Goal: Task Accomplishment & Management: Manage account settings

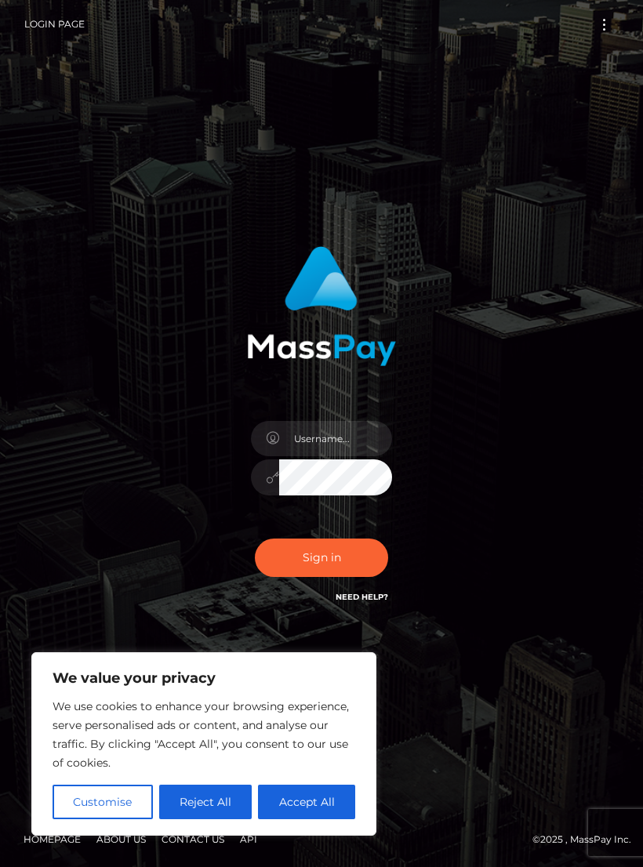
click at [289, 797] on button "Accept All" at bounding box center [306, 802] width 97 height 34
checkbox input "true"
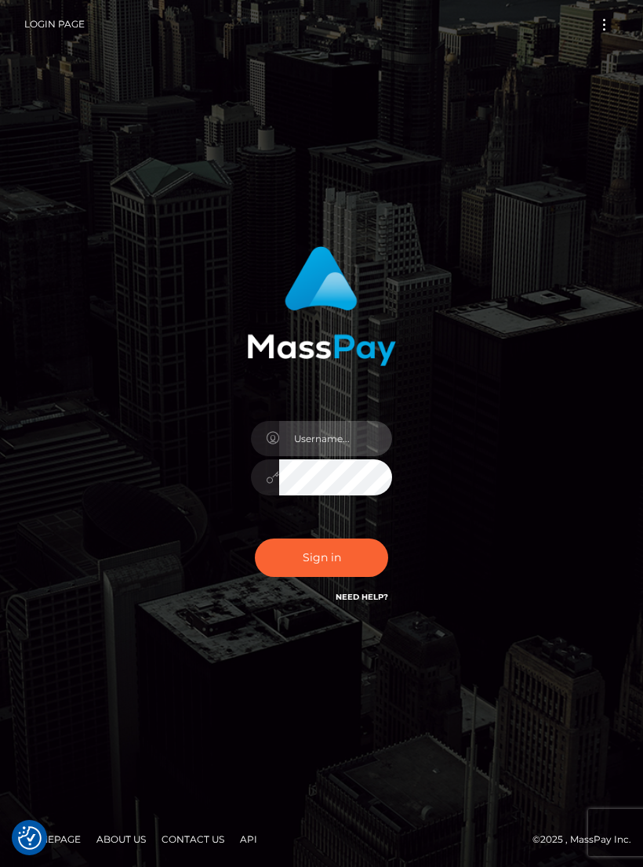
click at [307, 456] on input "text" at bounding box center [335, 438] width 113 height 35
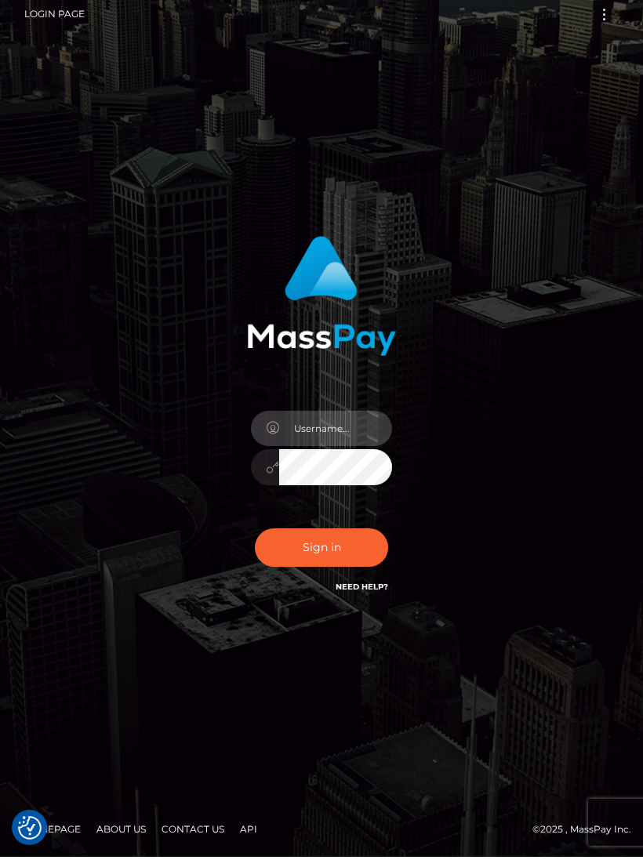
type input "a"
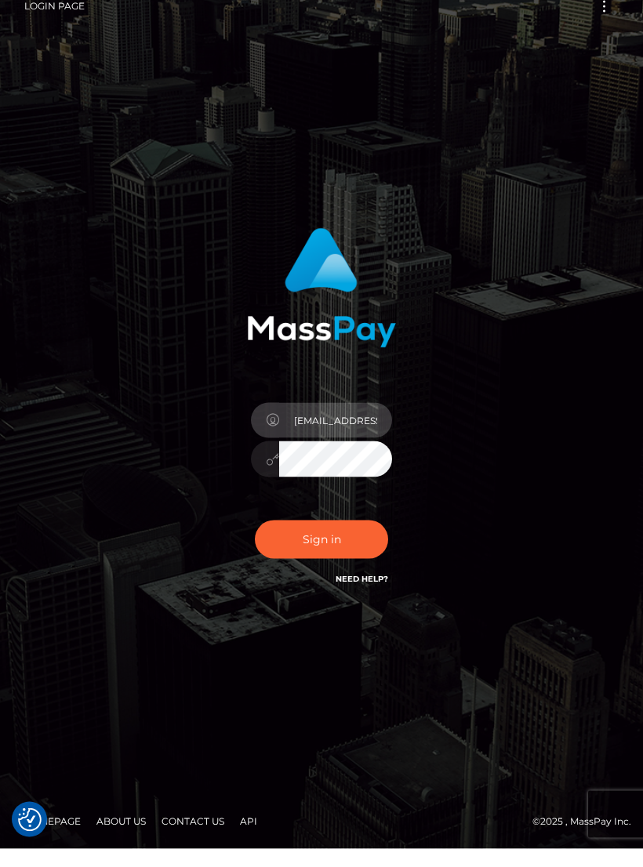
type input "abby67_11@outlook.com"
click at [322, 542] on button "Sign in" at bounding box center [321, 558] width 133 height 38
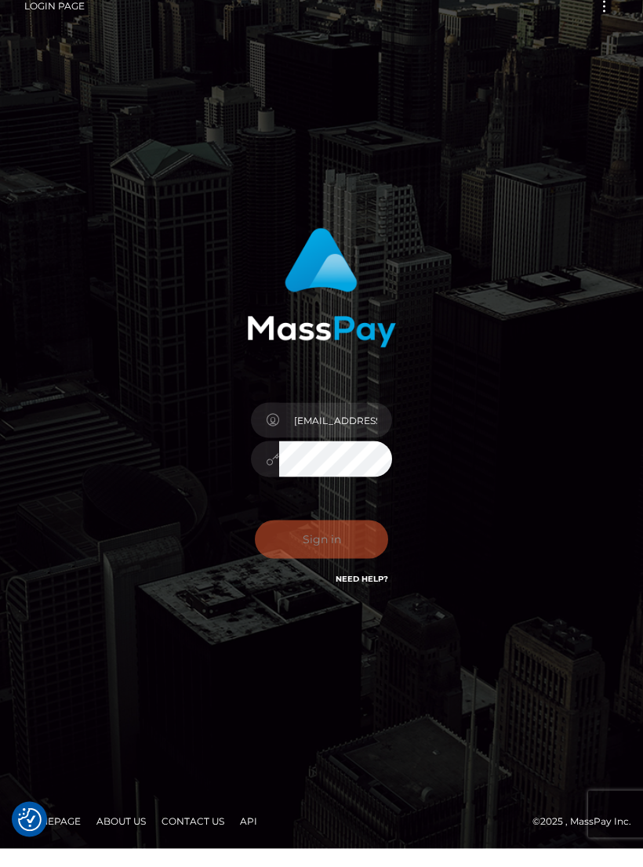
scroll to position [19, 0]
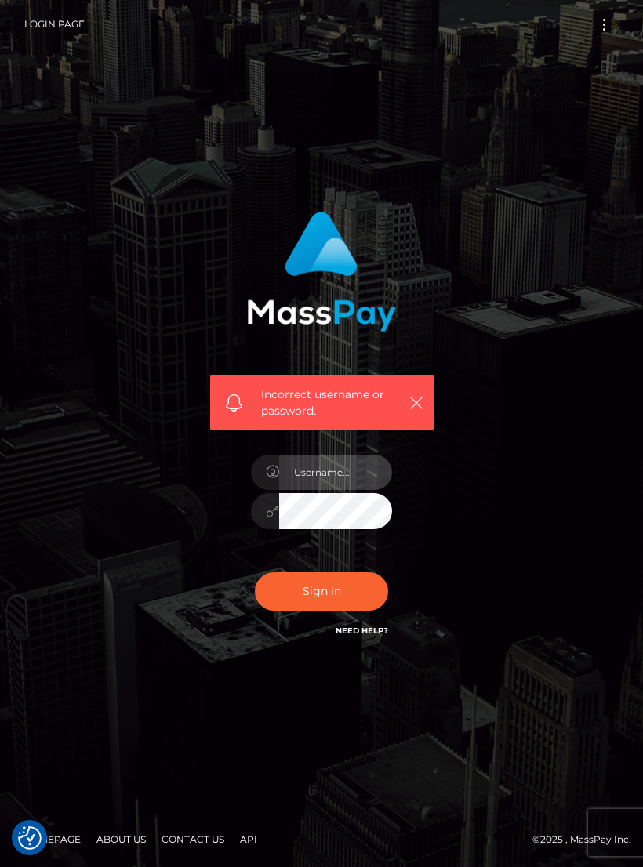
click at [354, 476] on input "text" at bounding box center [335, 472] width 113 height 35
type input "m"
type input "mommyonyas"
click at [307, 595] on button "Sign in" at bounding box center [321, 591] width 133 height 38
click at [323, 473] on input "text" at bounding box center [335, 472] width 113 height 35
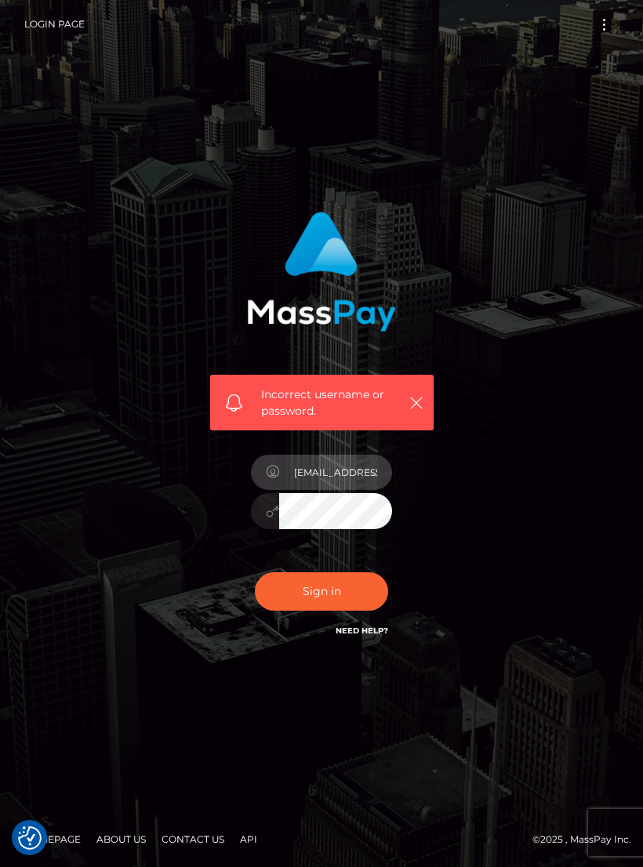
type input "[EMAIL_ADDRESS][DOMAIN_NAME]"
click at [327, 603] on button "Sign in" at bounding box center [321, 591] width 133 height 38
click at [323, 476] on input "text" at bounding box center [335, 472] width 113 height 35
type input "[EMAIL_ADDRESS][DOMAIN_NAME]"
click at [299, 591] on button "Sign in" at bounding box center [321, 591] width 133 height 38
